Goal: Transaction & Acquisition: Purchase product/service

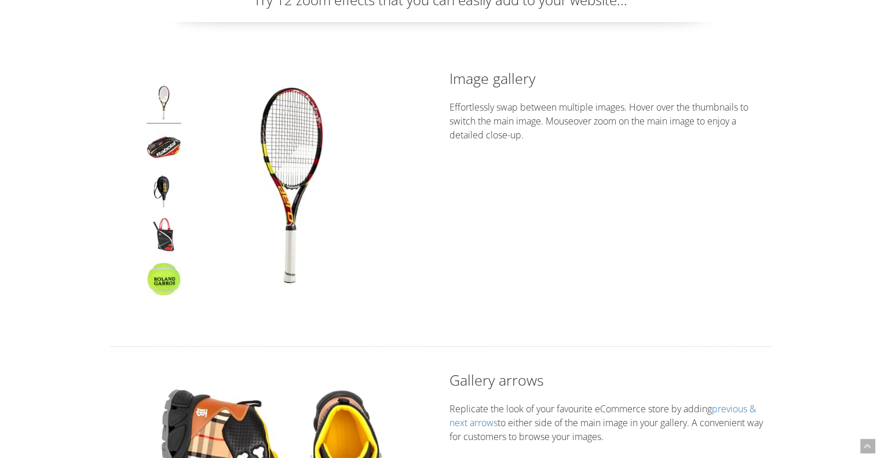
scroll to position [104, 0]
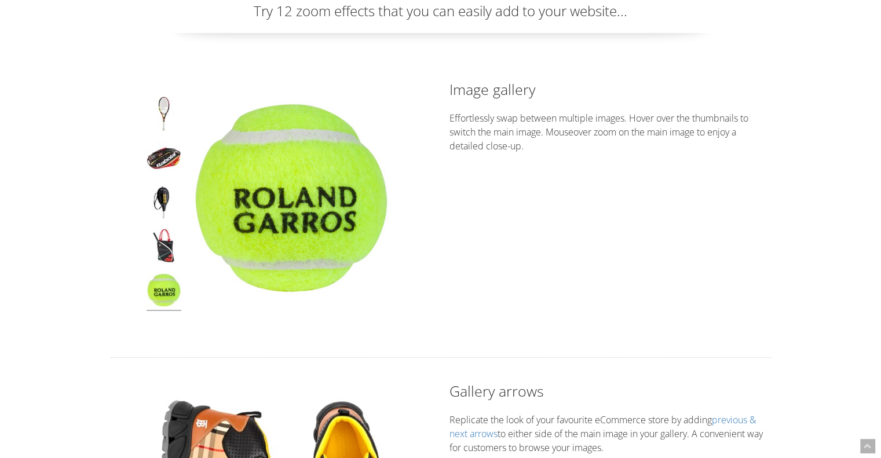
click at [157, 297] on img at bounding box center [163, 292] width 35 height 38
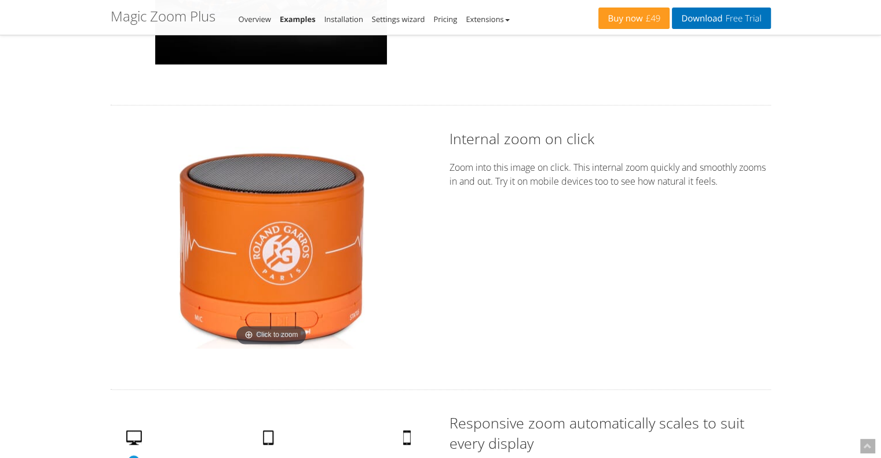
scroll to position [1651, 0]
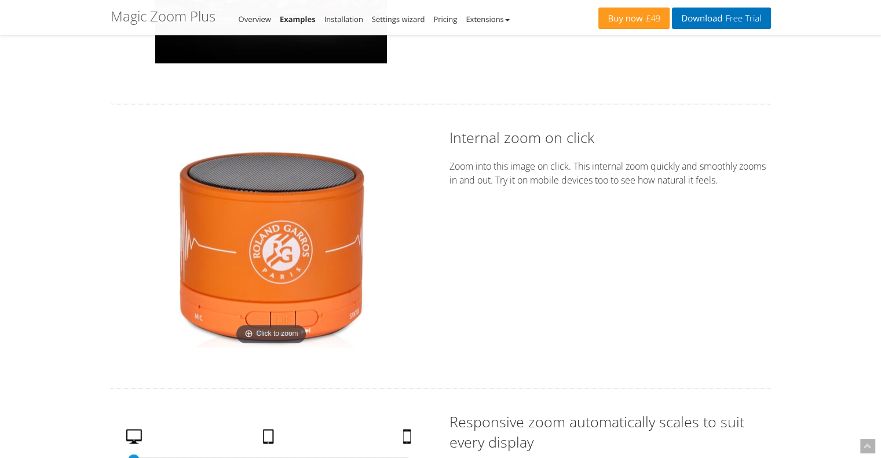
click at [276, 222] on img at bounding box center [271, 246] width 203 height 203
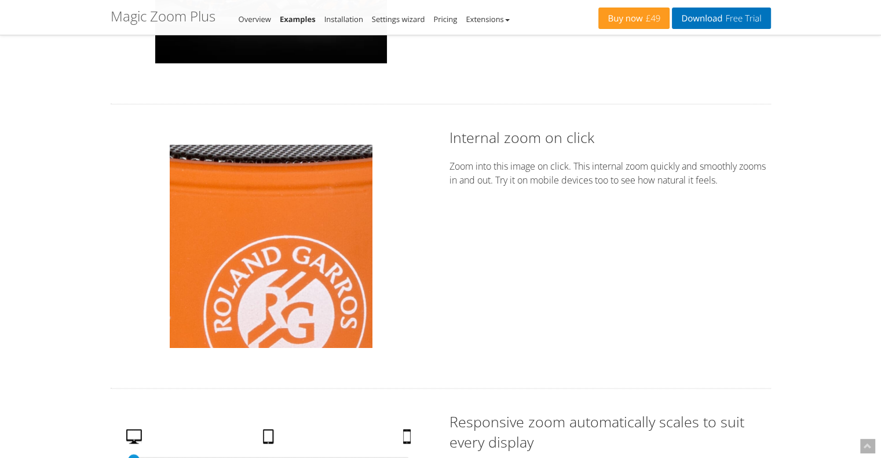
click at [276, 222] on img at bounding box center [271, 246] width 203 height 203
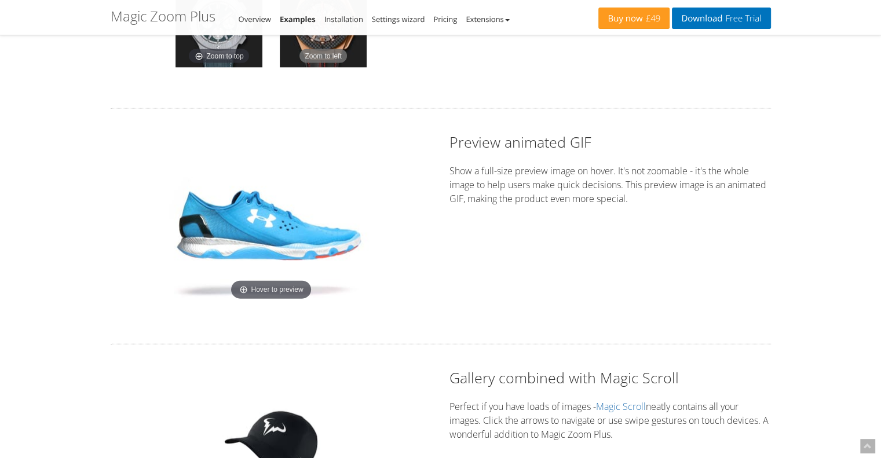
scroll to position [2867, 0]
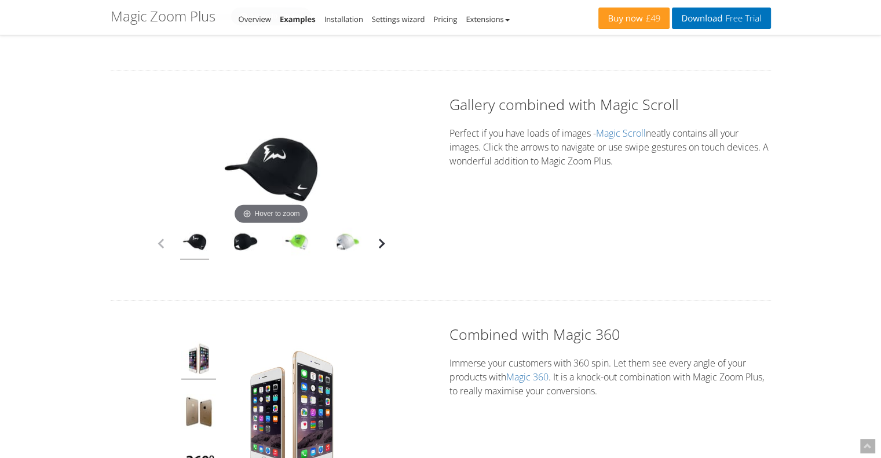
click at [382, 243] on button "button" at bounding box center [381, 243] width 17 height 17
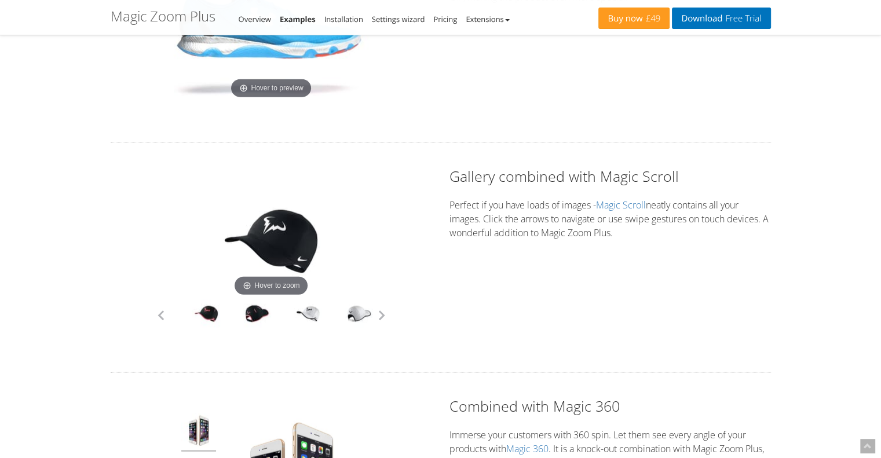
scroll to position [2857, 0]
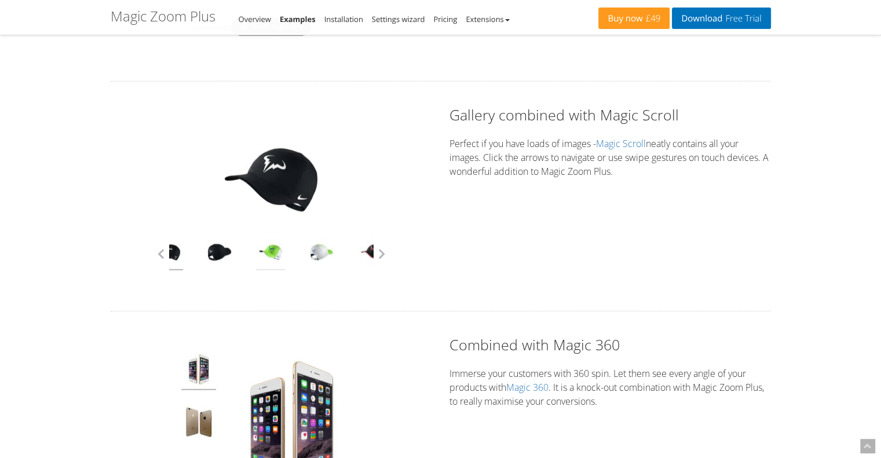
click at [266, 251] on link at bounding box center [270, 254] width 29 height 32
click at [306, 251] on div at bounding box center [321, 254] width 51 height 32
click at [317, 250] on link at bounding box center [321, 254] width 29 height 32
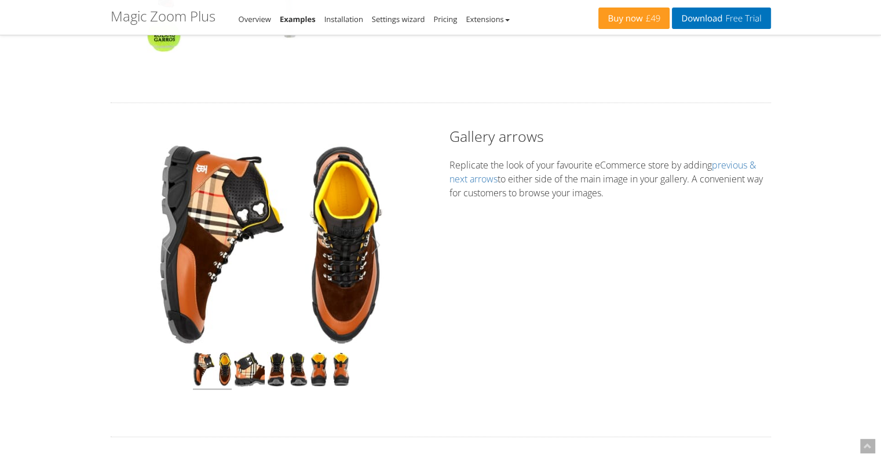
scroll to position [0, 0]
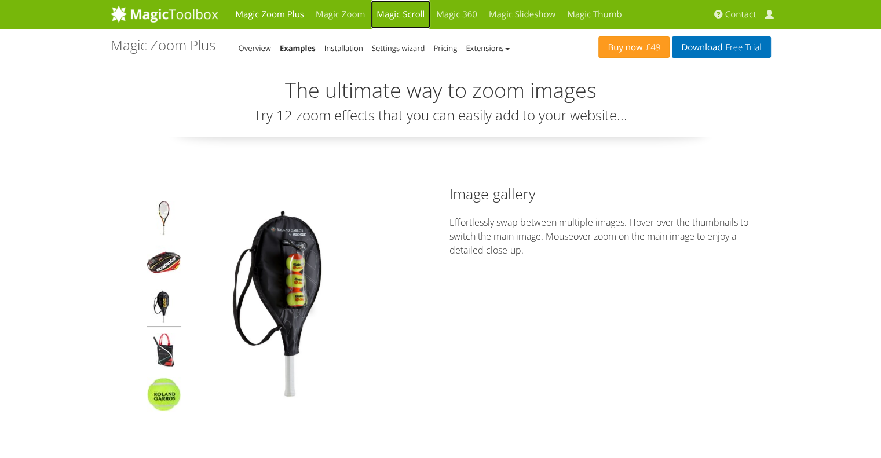
click at [401, 16] on link "Magic Scroll" at bounding box center [401, 14] width 60 height 29
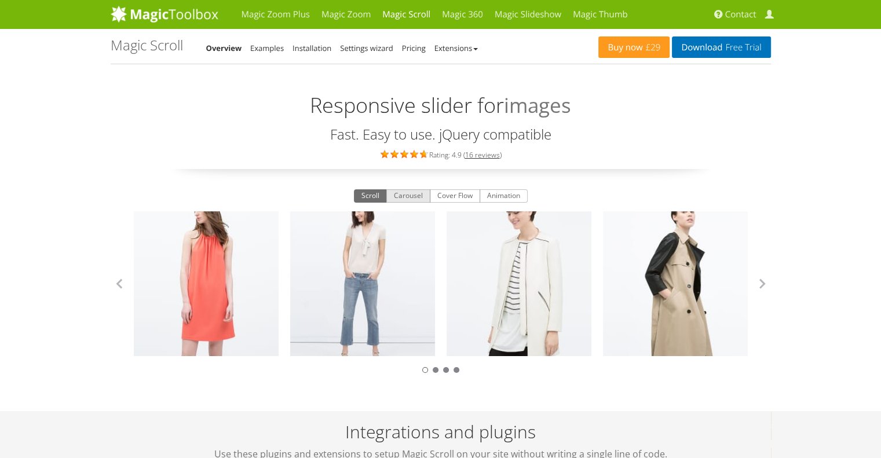
click at [413, 196] on button "Carousel" at bounding box center [408, 196] width 44 height 14
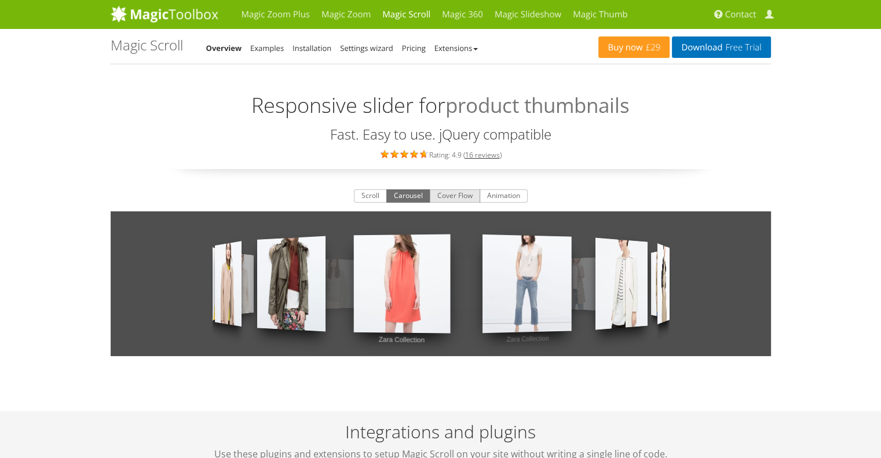
click at [455, 201] on button "Cover Flow" at bounding box center [455, 196] width 50 height 14
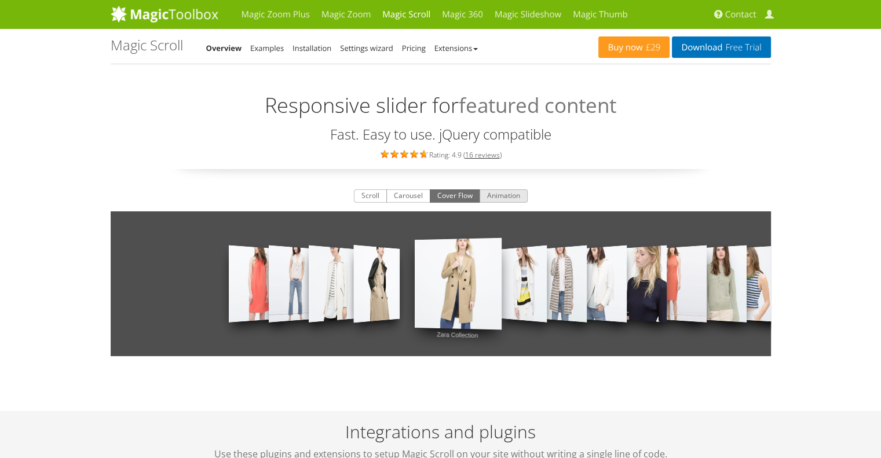
click at [504, 201] on button "Animation" at bounding box center [503, 196] width 48 height 14
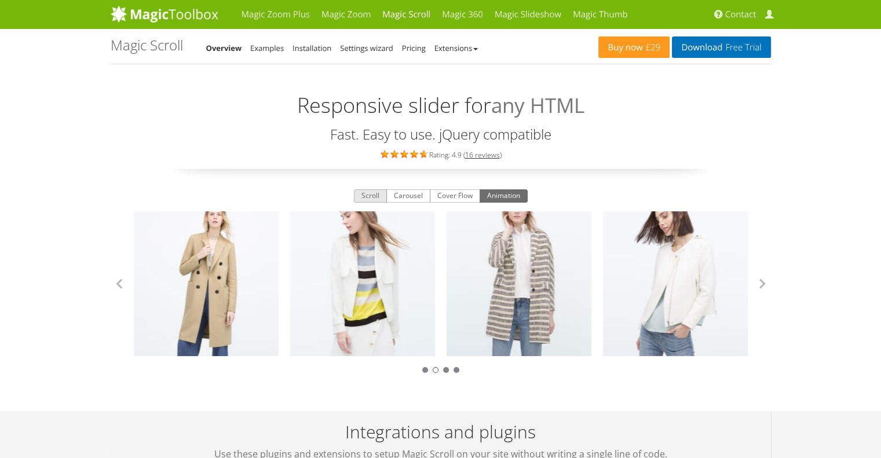
click at [376, 194] on button "Scroll" at bounding box center [370, 196] width 33 height 14
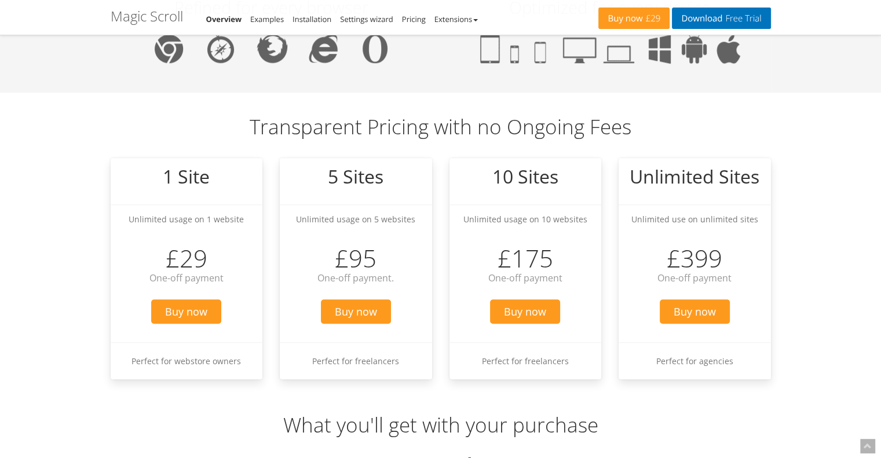
scroll to position [915, 0]
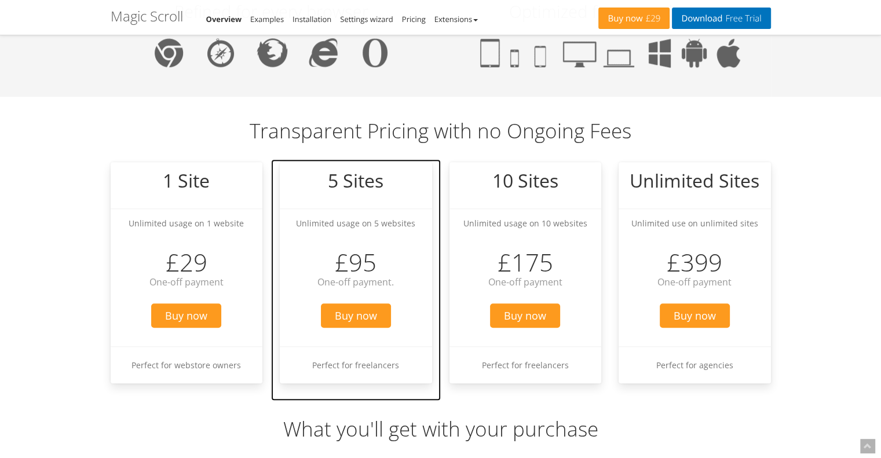
click at [439, 251] on div "5 Sites Unlimited usage on 5 websites £95 One-off payment. Buy now Perfect for …" at bounding box center [356, 279] width 170 height 241
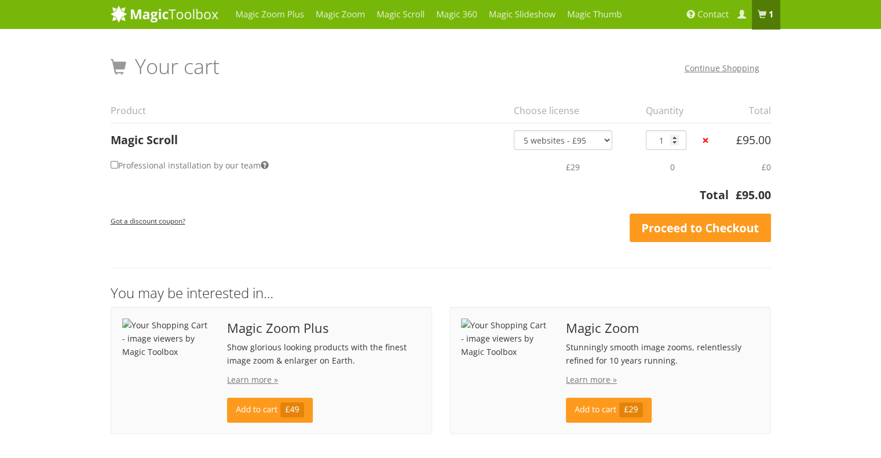
drag, startPoint x: 567, startPoint y: 150, endPoint x: 571, endPoint y: 143, distance: 7.8
click at [571, 143] on tbody "Magic Scroll 1 site - £29 5 websites - £95 10 websites - £175 Unlimited - £399 …" at bounding box center [441, 153] width 660 height 61
click at [571, 143] on select "1 site - £29 5 websites - £95 10 websites - £175 Unlimited - £399 Bundled - £899" at bounding box center [563, 140] width 98 height 20
